Goal: Task Accomplishment & Management: Use online tool/utility

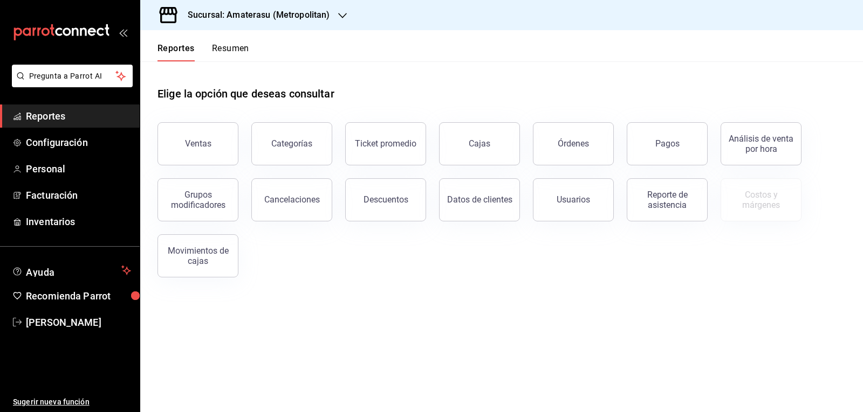
click at [323, 293] on div "Elige la opción que deseas consultar Ventas Categorías Ticket promedio Cajas Ór…" at bounding box center [501, 177] width 722 height 233
click at [207, 135] on button "Ventas" at bounding box center [197, 143] width 81 height 43
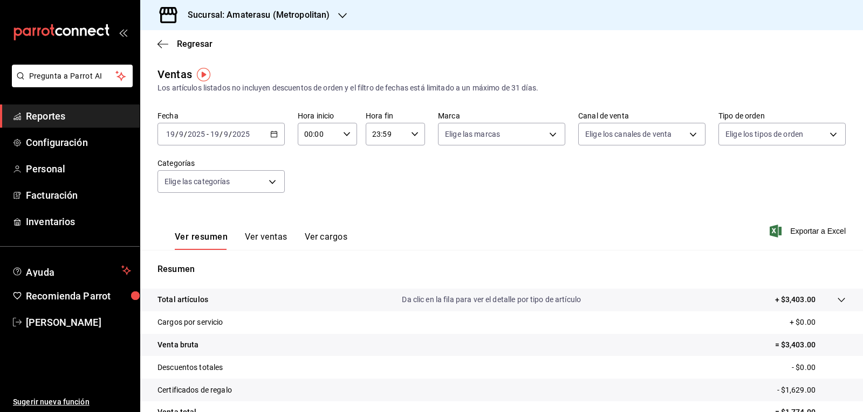
click at [343, 132] on icon "button" at bounding box center [347, 134] width 8 height 8
click at [311, 189] on button "05" at bounding box center [310, 184] width 25 height 22
type input "05:00"
click at [412, 170] on div at bounding box center [431, 206] width 863 height 412
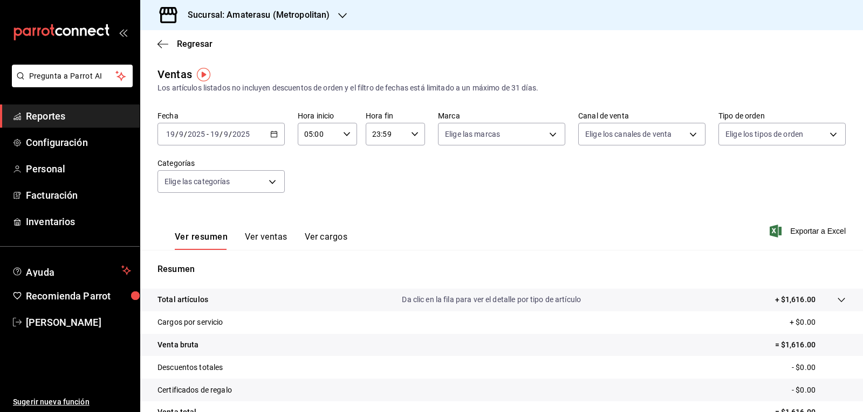
click at [501, 147] on div "Fecha 2025-09-19 19 / 9 / 2025 - 2025-09-19 19 / 9 / 2025 Hora inicio 05:00 Hor…" at bounding box center [501, 158] width 688 height 95
click at [504, 140] on body "Pregunta a Parrot AI Reportes Configuración Personal Facturación Inventarios Ay…" at bounding box center [431, 206] width 863 height 412
click at [488, 212] on span "Amaterasu- Metropolitan" at bounding box center [509, 211] width 91 height 11
type input "e4cd7fcb-d45b-43ae-a99f-ad4ccfcd9032"
checkbox input "true"
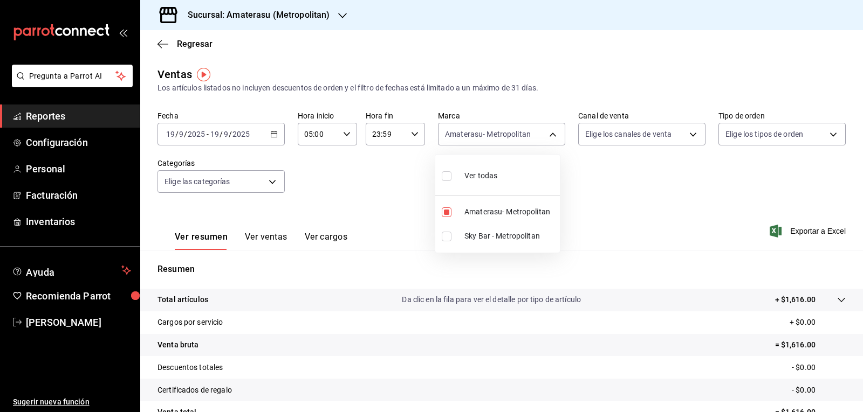
click at [405, 195] on div at bounding box center [431, 206] width 863 height 412
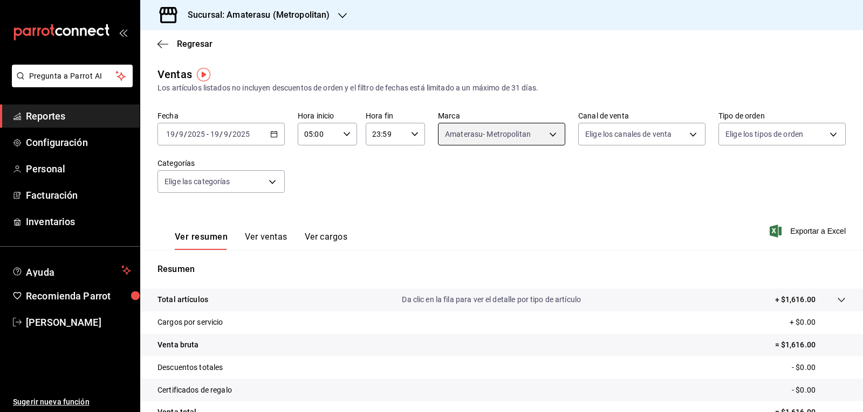
scroll to position [104, 0]
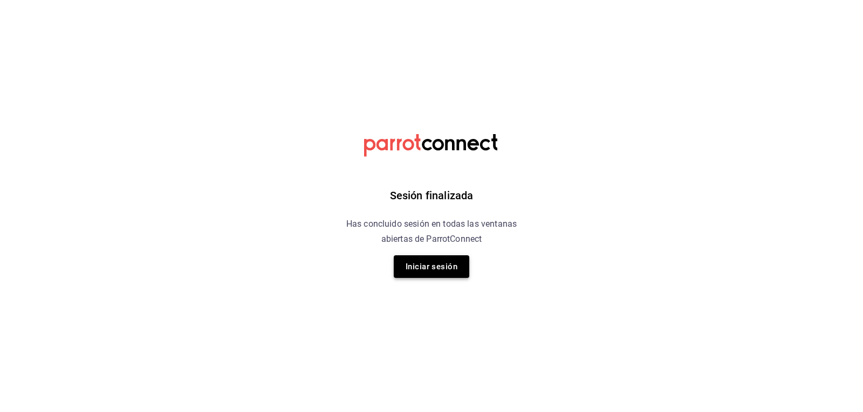
click at [411, 268] on button "Iniciar sesión" at bounding box center [431, 267] width 75 height 23
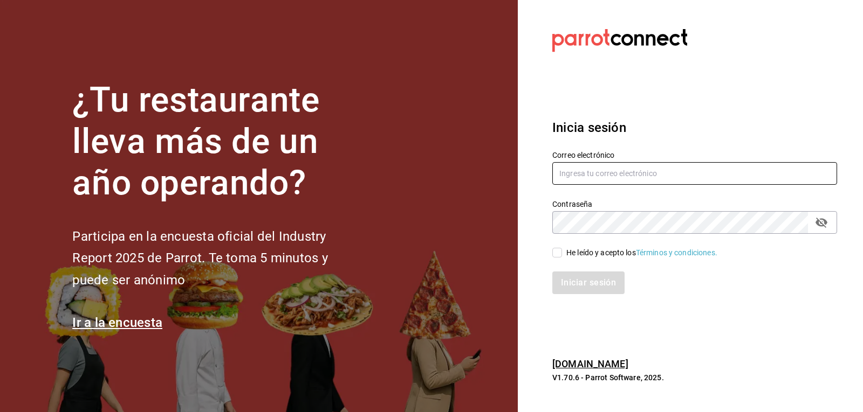
type input "mario.nino@grupocosteno.com"
click at [552, 254] on input "He leído y acepto los Términos y condiciones." at bounding box center [557, 253] width 10 height 10
checkbox input "true"
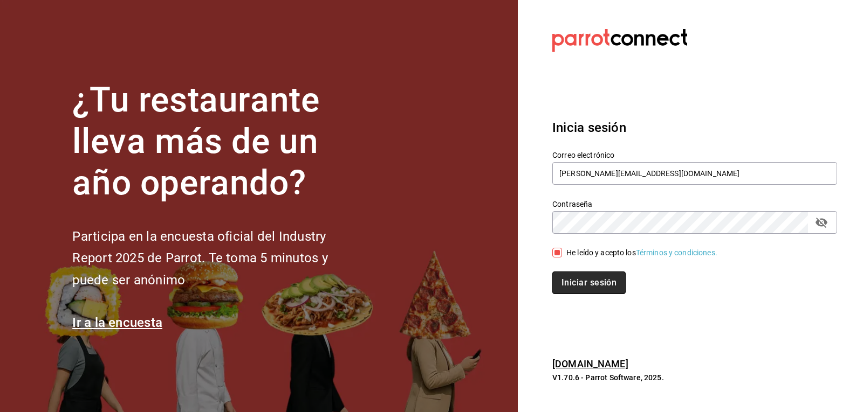
click at [567, 278] on button "Iniciar sesión" at bounding box center [588, 283] width 73 height 23
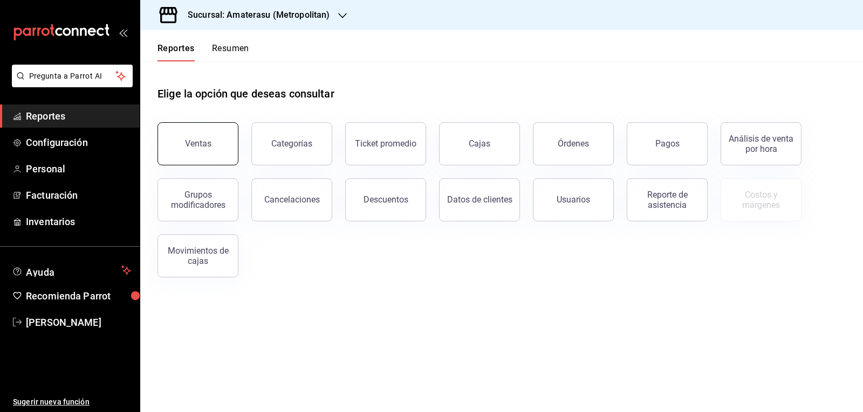
click at [224, 132] on button "Ventas" at bounding box center [197, 143] width 81 height 43
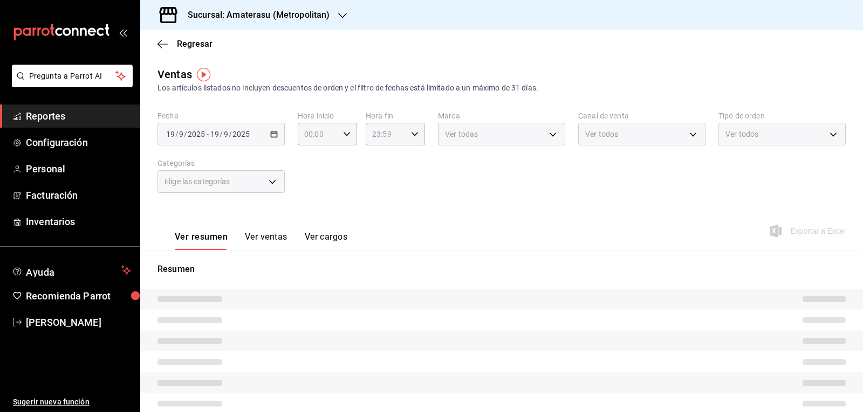
type input "05:00"
click at [349, 138] on div "05:00 Hora inicio" at bounding box center [327, 134] width 59 height 23
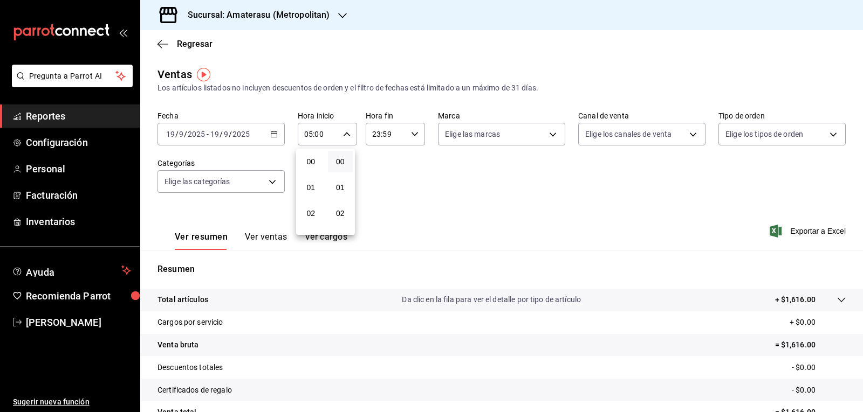
scroll to position [129, 0]
drag, startPoint x: 435, startPoint y: 195, endPoint x: 478, endPoint y: 140, distance: 70.2
click at [437, 192] on div at bounding box center [431, 206] width 863 height 412
click at [478, 140] on body "Pregunta a Parrot AI Reportes Configuración Personal Facturación Inventarios Ay…" at bounding box center [431, 206] width 863 height 412
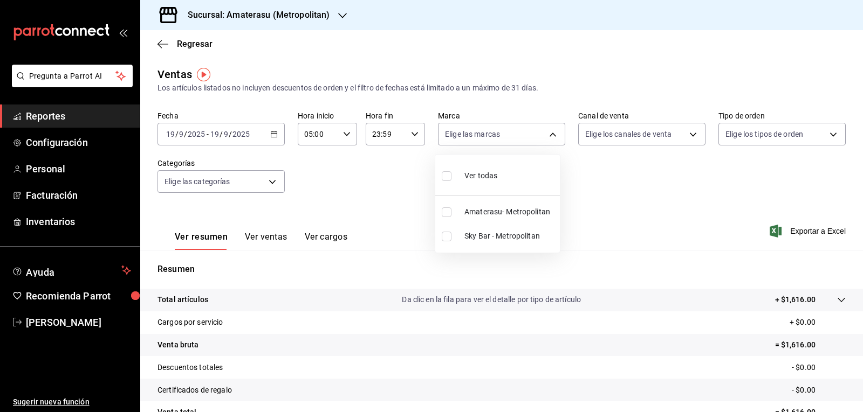
click at [449, 238] on input "checkbox" at bounding box center [447, 237] width 10 height 10
checkbox input "true"
type input "f3afaab8-8c3d-4e49-a299-af9bdf6027b2"
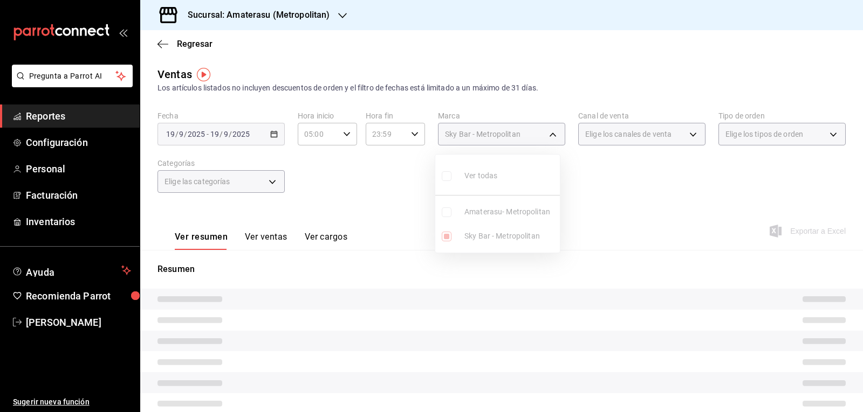
click at [396, 191] on div at bounding box center [431, 206] width 863 height 412
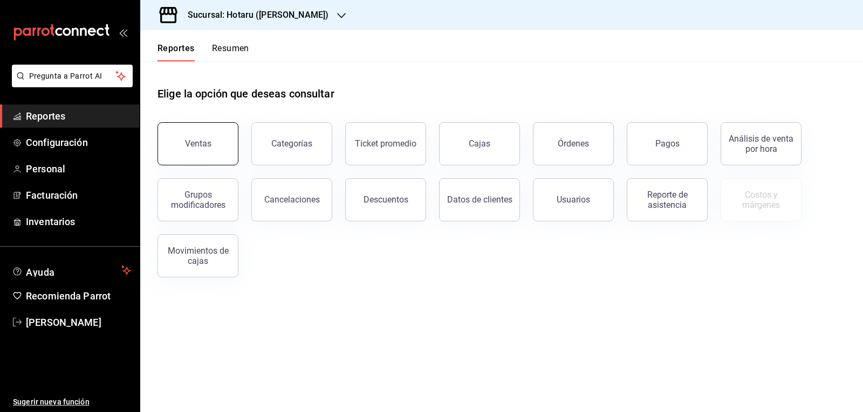
click at [196, 146] on div "Ventas" at bounding box center [198, 144] width 26 height 10
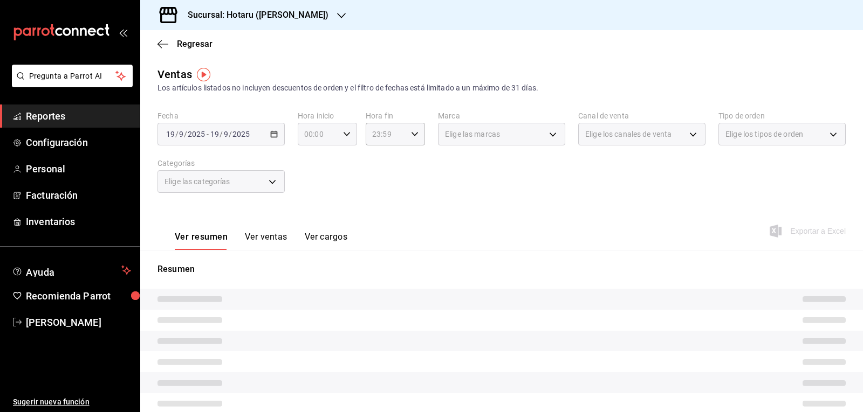
click at [340, 140] on div "00:00 Hora inicio" at bounding box center [327, 134] width 59 height 23
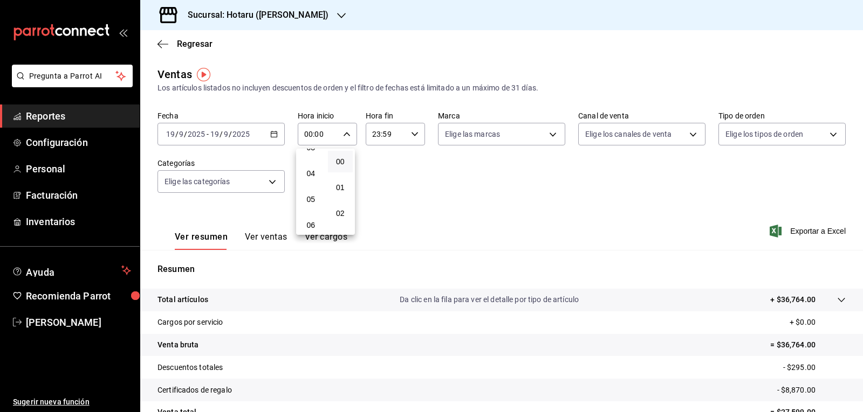
scroll to position [108, 0]
click at [313, 187] on span "05" at bounding box center [311, 183] width 12 height 9
type input "05:00"
click at [481, 180] on div at bounding box center [431, 206] width 863 height 412
click at [524, 135] on body "Pregunta a Parrot AI Reportes Configuración Personal Facturación Inventarios Ay…" at bounding box center [431, 206] width 863 height 412
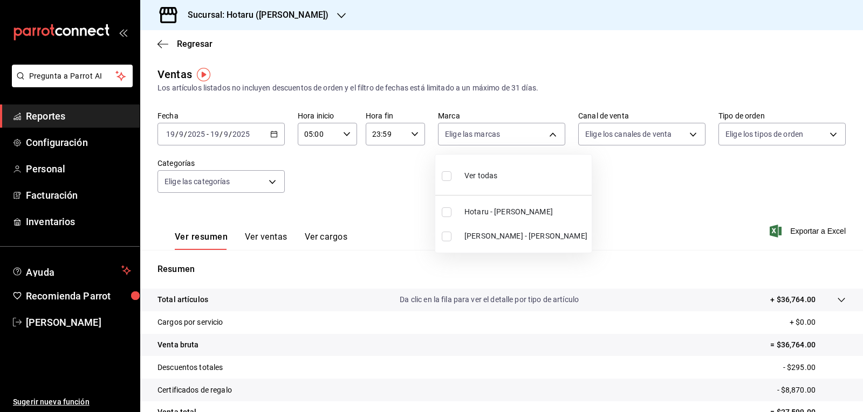
click at [286, 13] on div at bounding box center [431, 206] width 863 height 412
click at [337, 12] on icon "button" at bounding box center [341, 15] width 9 height 9
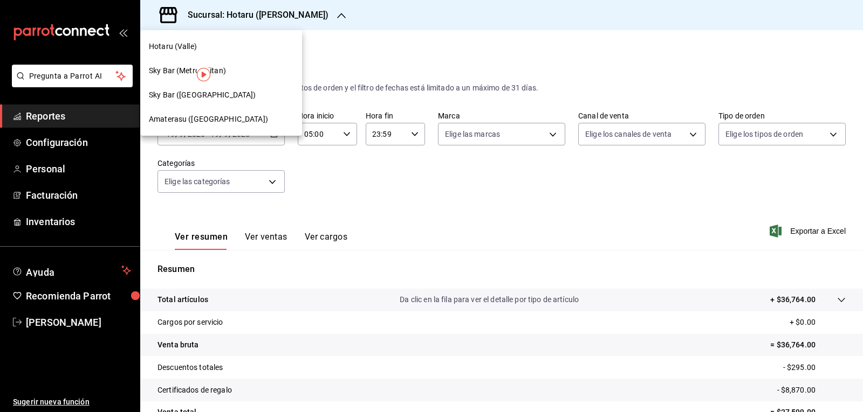
click at [219, 114] on span "Amaterasu (Metropolitan)" at bounding box center [208, 119] width 119 height 11
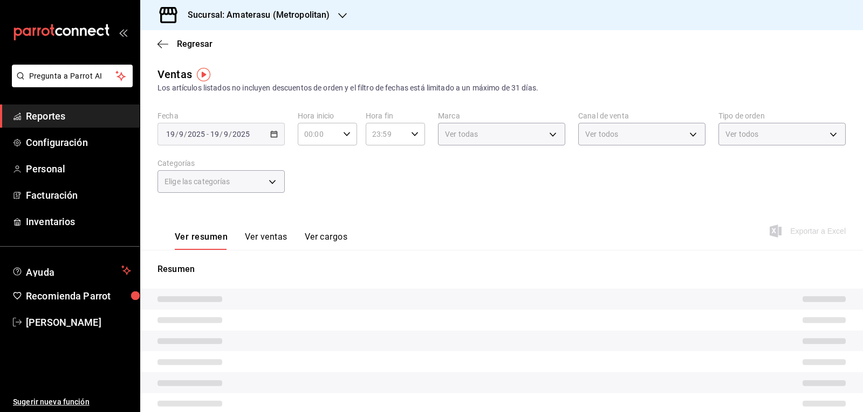
type input "05:00"
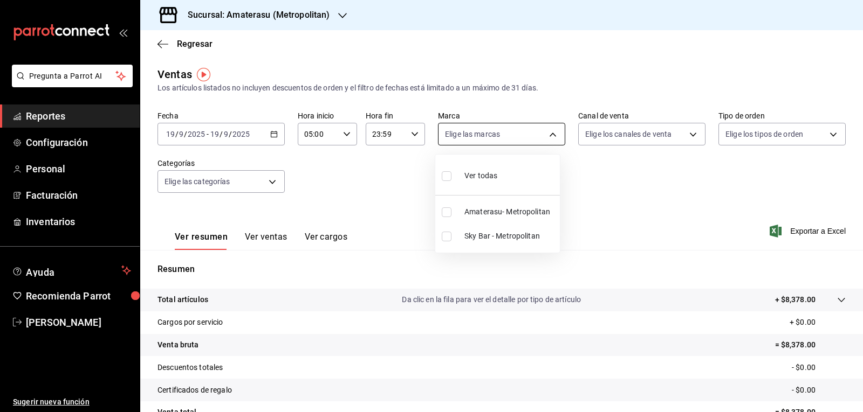
click at [512, 141] on body "Pregunta a Parrot AI Reportes Configuración Personal Facturación Inventarios Ay…" at bounding box center [431, 206] width 863 height 412
click at [446, 212] on input "checkbox" at bounding box center [447, 213] width 10 height 10
checkbox input "true"
type input "e4cd7fcb-d45b-43ae-a99f-ad4ccfcd9032"
click at [670, 198] on div at bounding box center [431, 206] width 863 height 412
